Goal: Navigation & Orientation: Go to known website

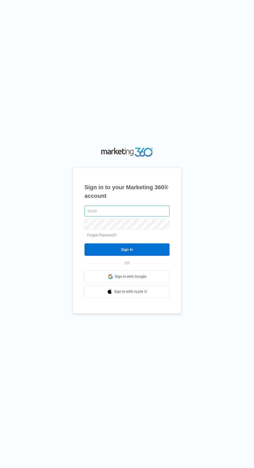
click at [157, 216] on input "text" at bounding box center [126, 210] width 85 height 11
type input "[PERSON_NAME][EMAIL_ADDRESS][DOMAIN_NAME]"
click at [84, 243] on input "Sign In" at bounding box center [126, 249] width 85 height 12
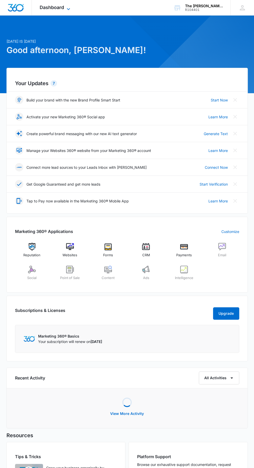
click at [59, 6] on span "Dashboard" at bounding box center [52, 7] width 24 height 5
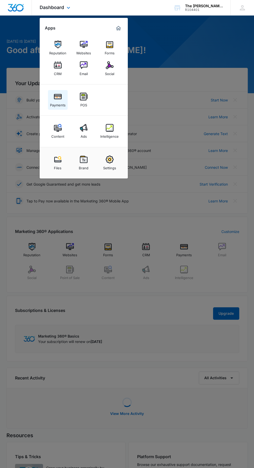
click at [54, 98] on img at bounding box center [58, 97] width 8 height 8
